Goal: Check status: Check status

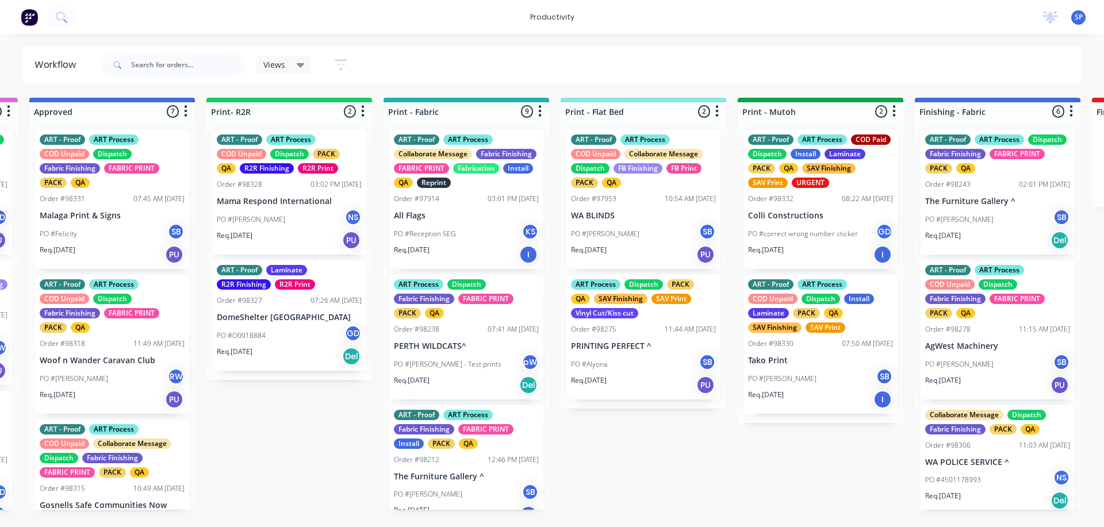
scroll to position [48, 0]
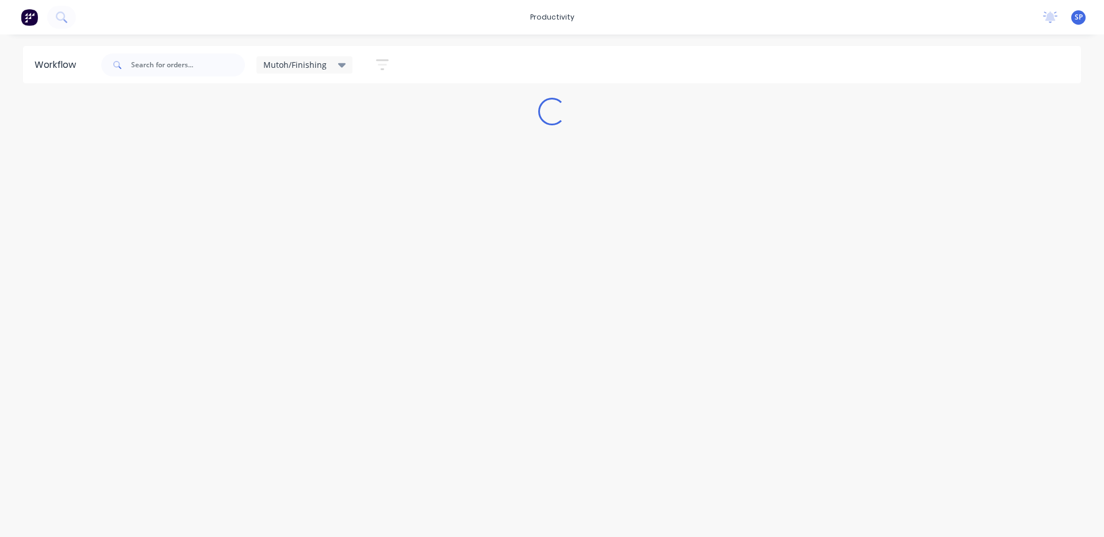
click at [330, 64] on div "Mutoh/Finishing" at bounding box center [304, 65] width 83 height 10
click at [285, 148] on button "None" at bounding box center [326, 150] width 123 height 13
click at [354, 389] on div "Workflow Views Save new view None edit Mutoh/Finishing (Default) edit ART DEPT …" at bounding box center [552, 280] width 1104 height 468
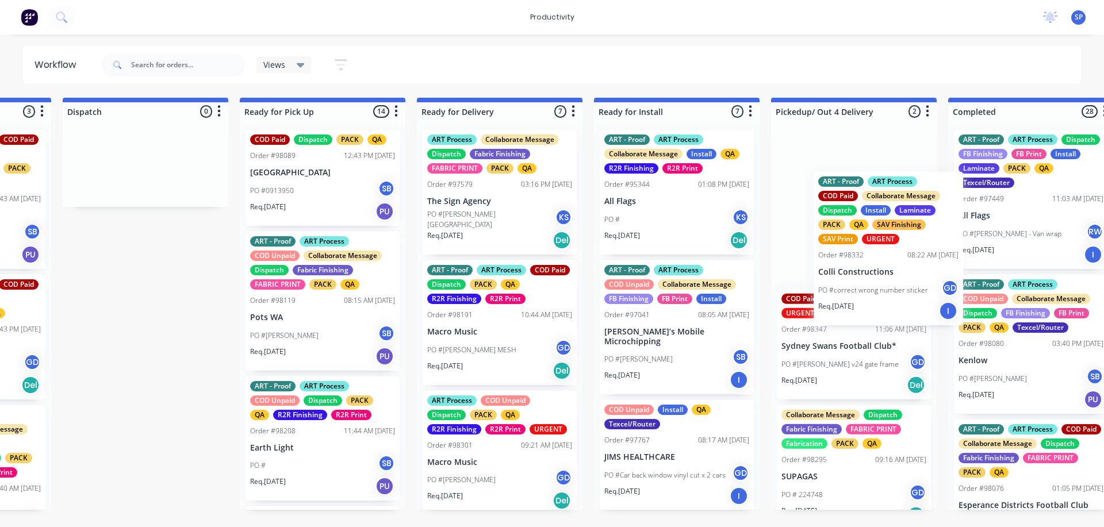
scroll to position [0, 3153]
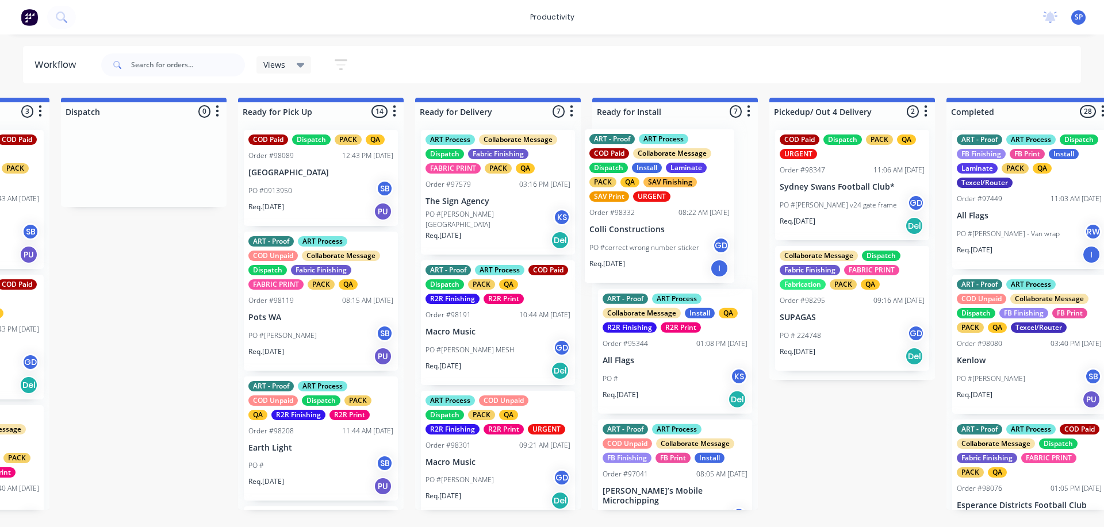
drag, startPoint x: 477, startPoint y: 237, endPoint x: 638, endPoint y: 236, distance: 161.1
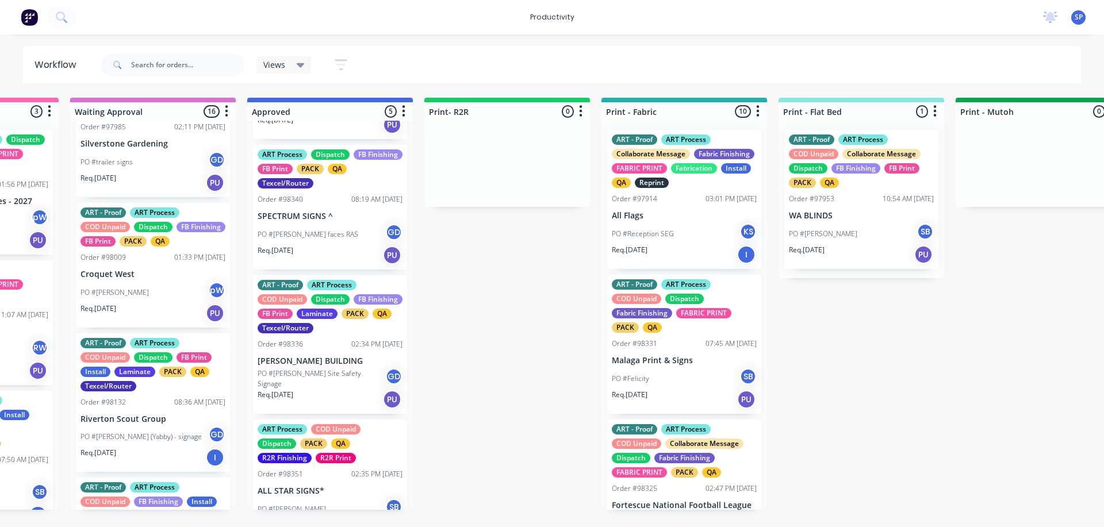
scroll to position [115, 0]
click at [309, 374] on p "PO #[PERSON_NAME] Site Safety Signage" at bounding box center [322, 379] width 128 height 21
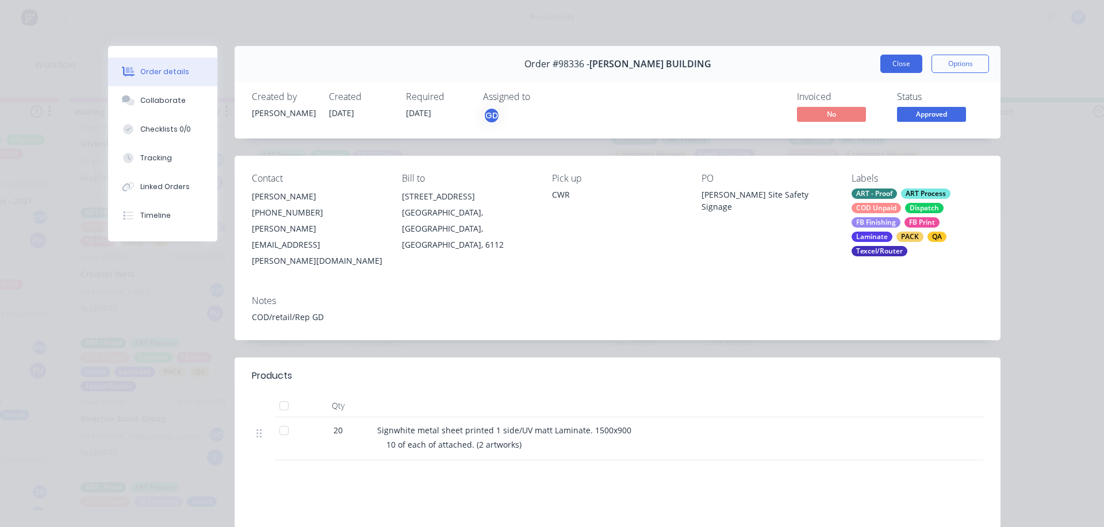
click at [910, 60] on button "Close" at bounding box center [902, 64] width 42 height 18
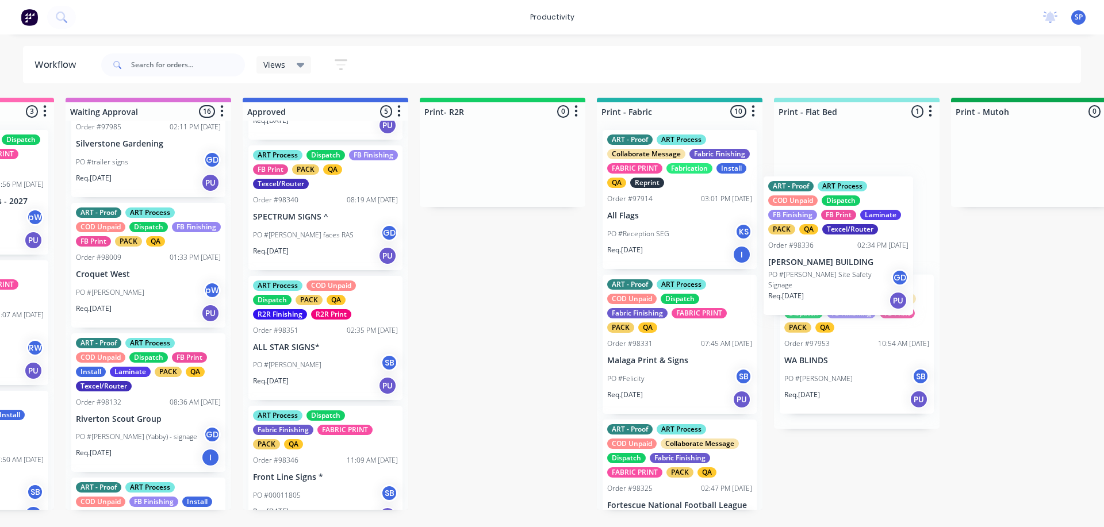
drag, startPoint x: 294, startPoint y: 371, endPoint x: 811, endPoint y: 271, distance: 526.7
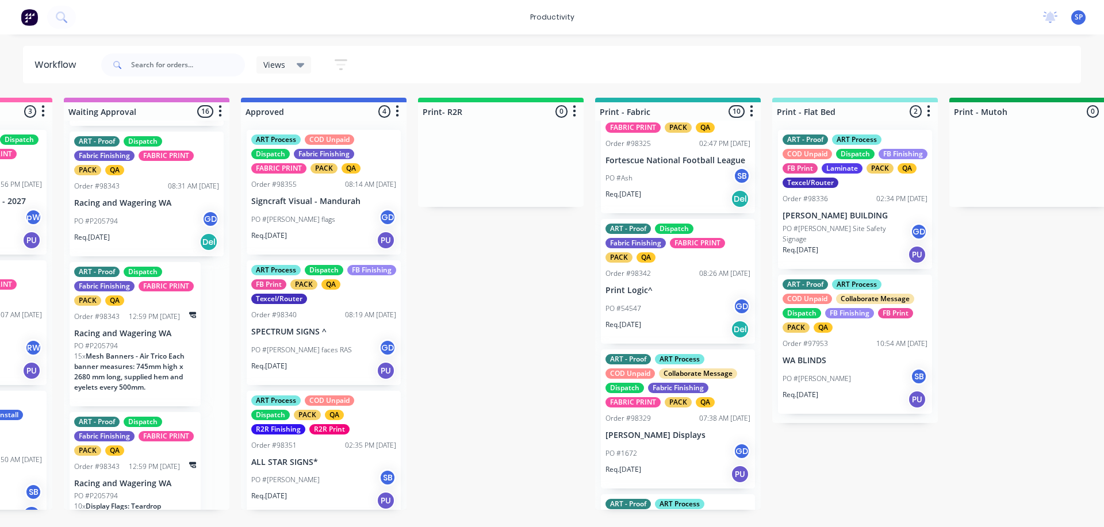
scroll to position [1834, 0]
drag, startPoint x: 194, startPoint y: 68, endPoint x: 207, endPoint y: 82, distance: 19.2
click at [194, 68] on input "text" at bounding box center [188, 64] width 114 height 23
type input "98330"
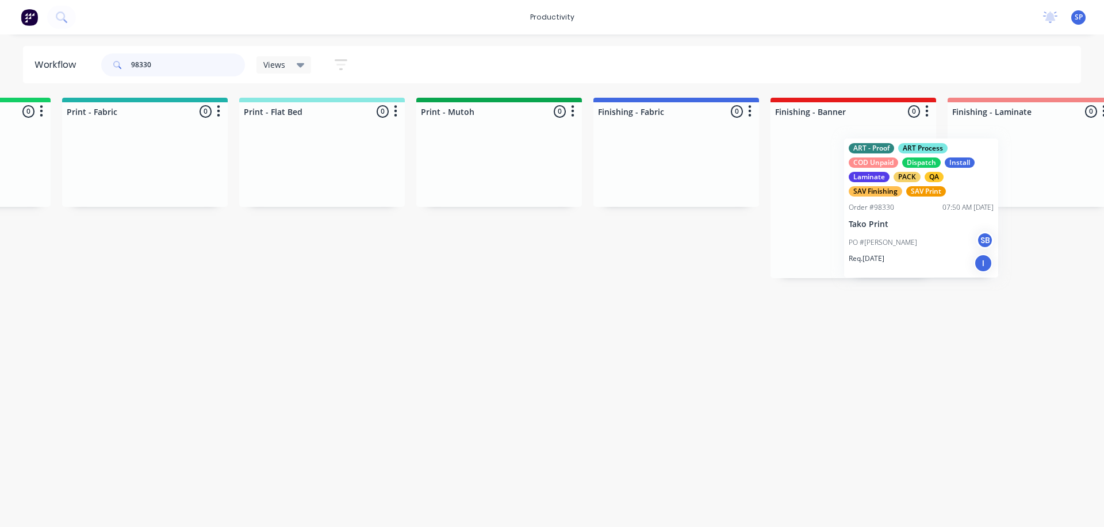
scroll to position [0, 1620]
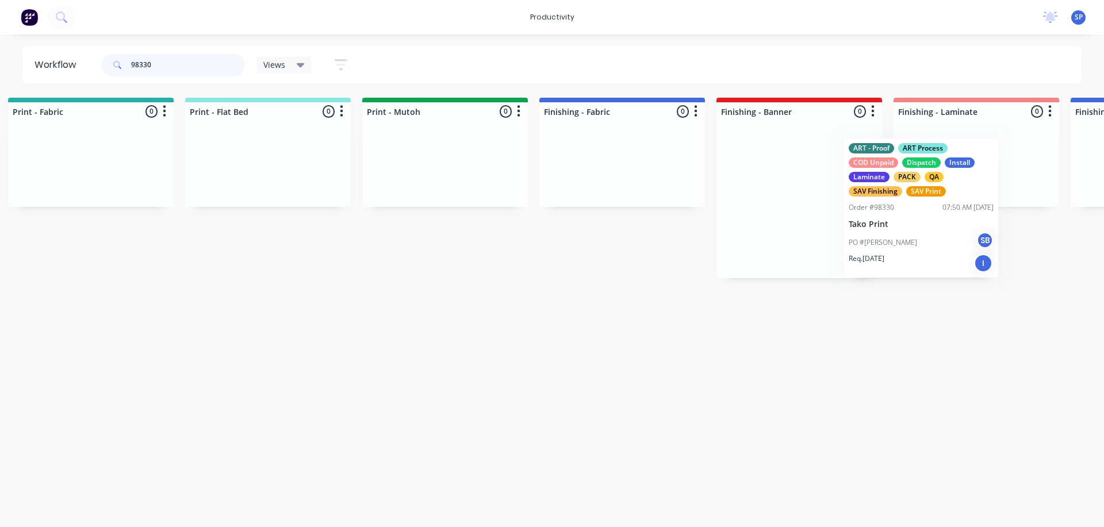
drag, startPoint x: 969, startPoint y: 218, endPoint x: 930, endPoint y: 212, distance: 39.5
click at [930, 213] on div "Submitted 0 Sort By Created date Required date Order number Customer name Most …" at bounding box center [587, 188] width 4421 height 181
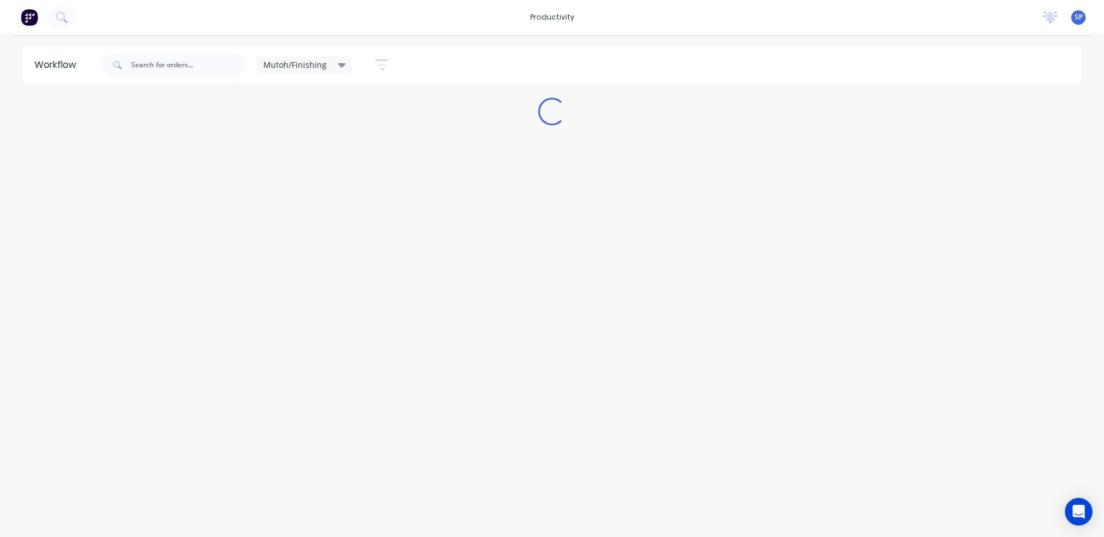
click at [338, 63] on icon at bounding box center [342, 65] width 8 height 5
click at [281, 150] on button "None" at bounding box center [326, 150] width 123 height 13
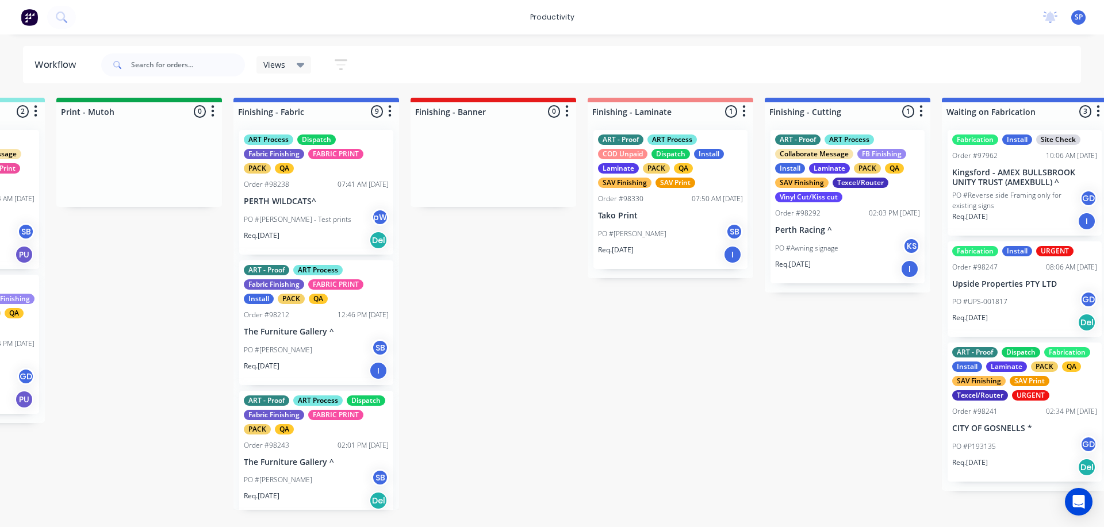
scroll to position [0, 1903]
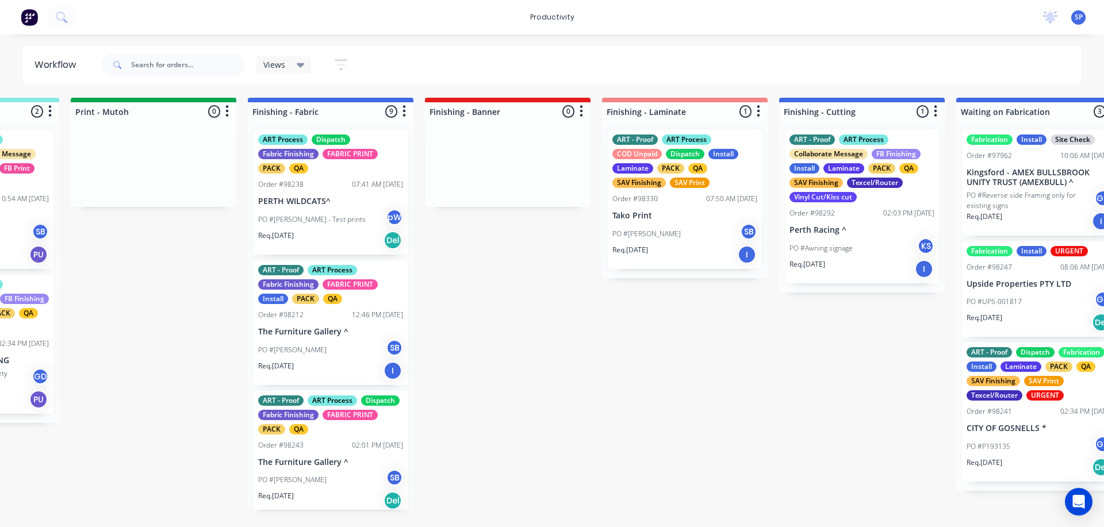
click at [851, 216] on div "Order #98292 02:03 PM [DATE]" at bounding box center [862, 213] width 145 height 10
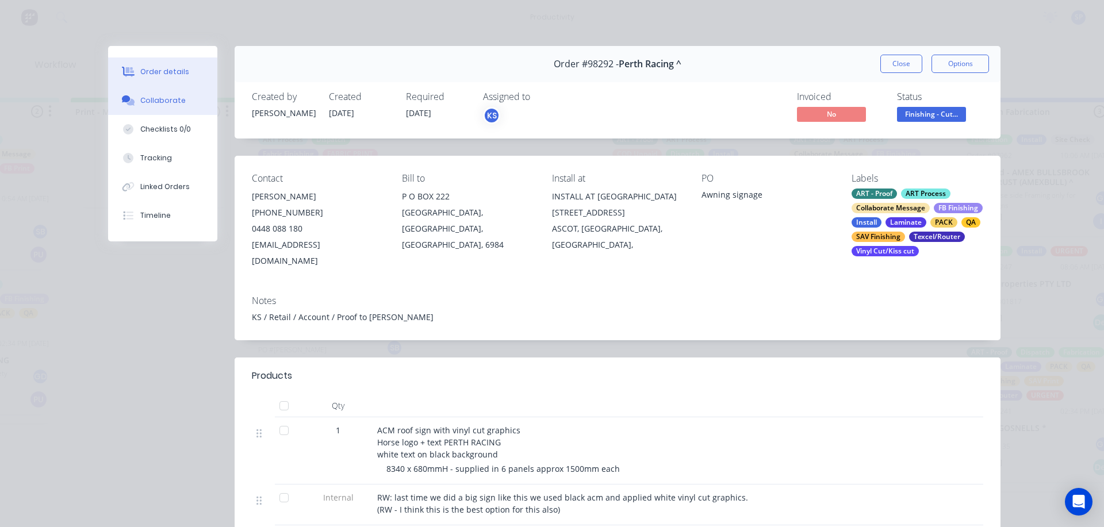
click at [144, 101] on div "Collaborate" at bounding box center [162, 100] width 45 height 10
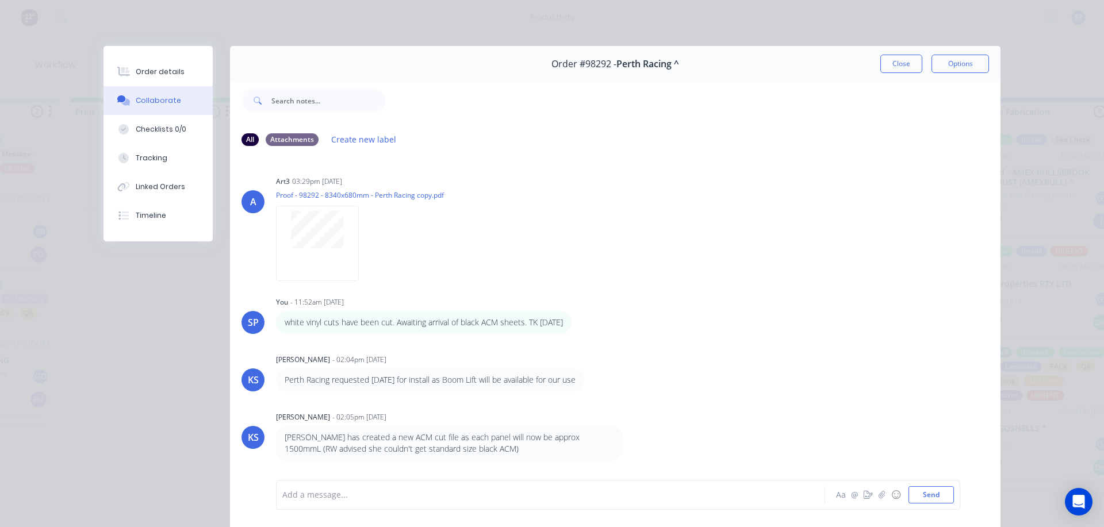
scroll to position [58, 0]
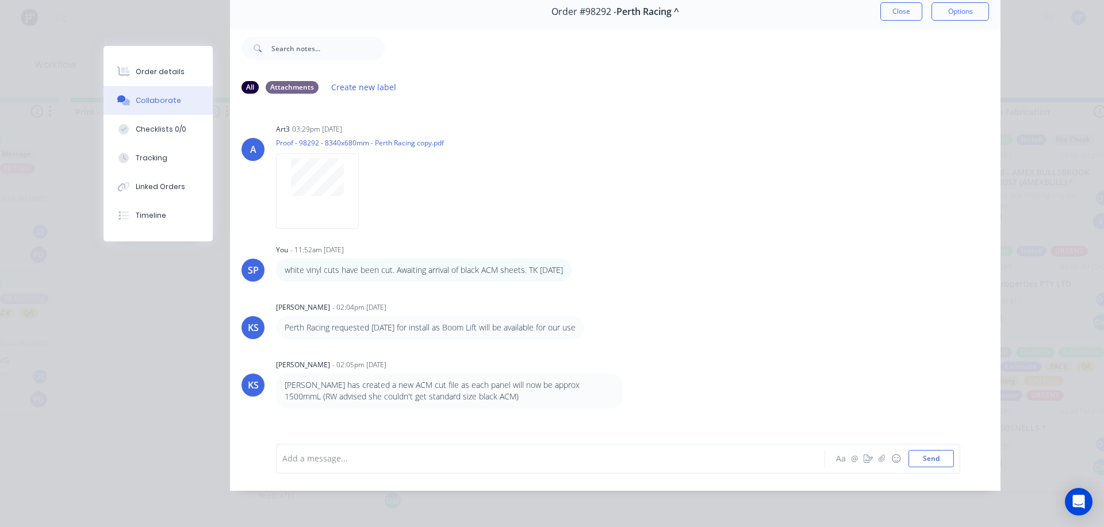
click at [893, 2] on button "Close" at bounding box center [902, 11] width 42 height 18
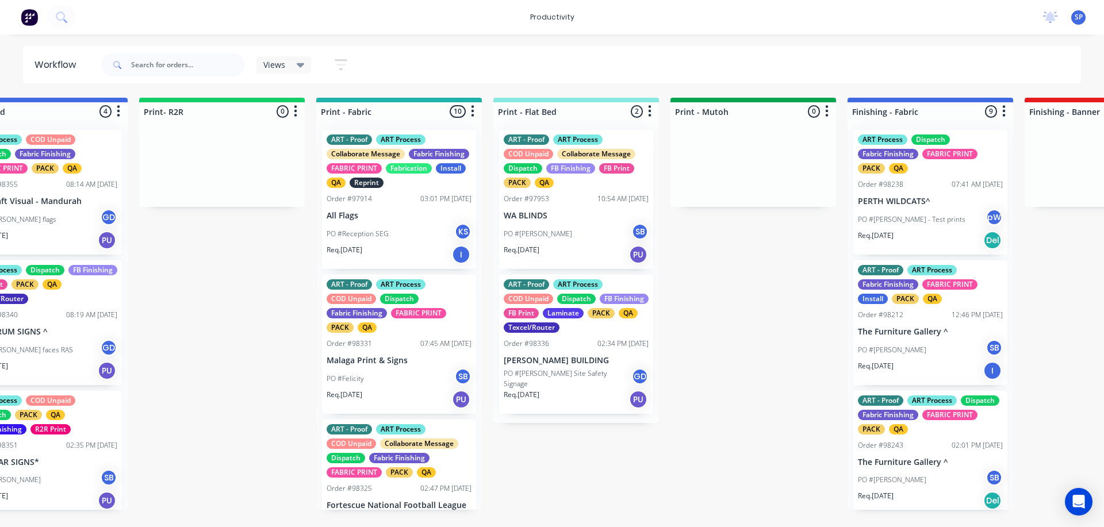
scroll to position [0, 1301]
